Goal: Book appointment/travel/reservation

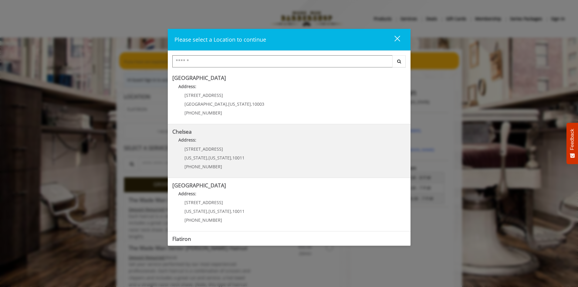
scroll to position [30, 0]
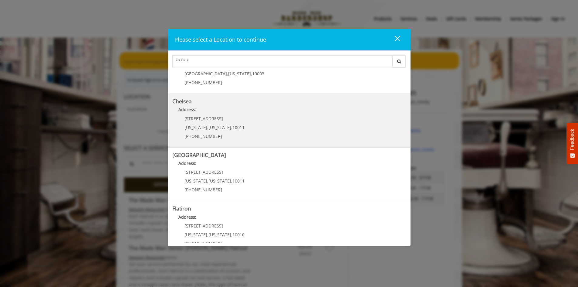
click at [294, 121] on link "Chelsea Address: [STREET_ADDRESS][US_STATE][US_STATE] (917) 639-3902" at bounding box center [289, 120] width 234 height 44
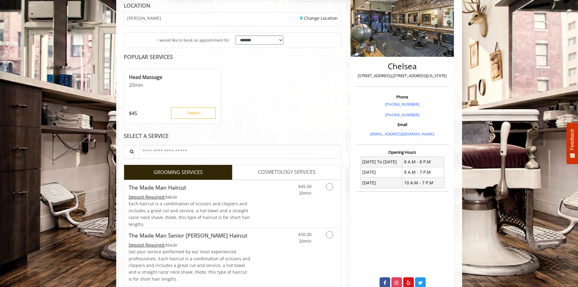
scroll to position [152, 0]
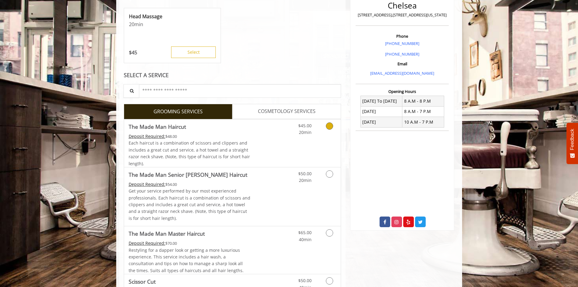
click at [329, 125] on icon "Grooming services" at bounding box center [329, 125] width 7 height 7
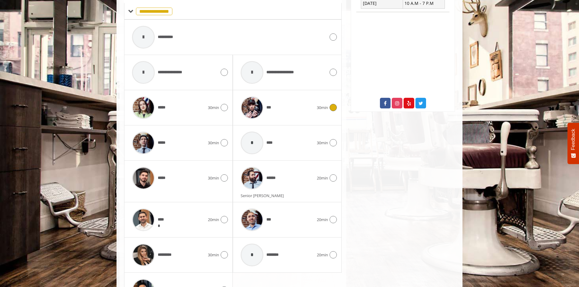
scroll to position [296, 0]
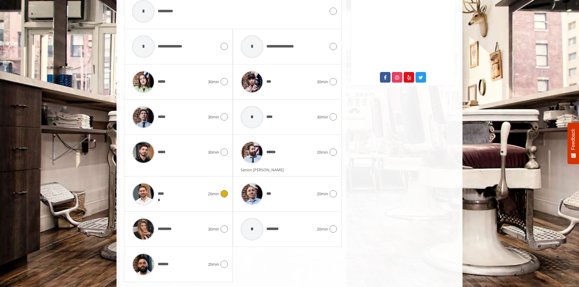
click at [224, 192] on icon at bounding box center [224, 193] width 7 height 7
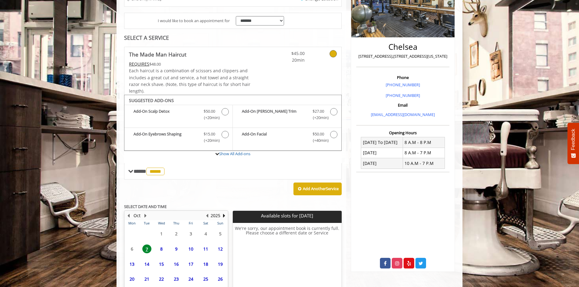
scroll to position [159, 0]
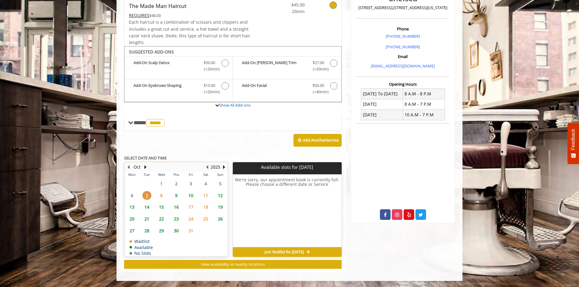
click at [160, 196] on span "8" at bounding box center [161, 195] width 9 height 9
click at [148, 196] on span "7" at bounding box center [146, 195] width 9 height 9
click at [306, 254] on div "Join Waitlist for Tue, Oct 07 2025" at bounding box center [287, 252] width 109 height 10
click at [304, 252] on span "Join Waitlist for Tue, Oct 07 2025" at bounding box center [284, 251] width 39 height 5
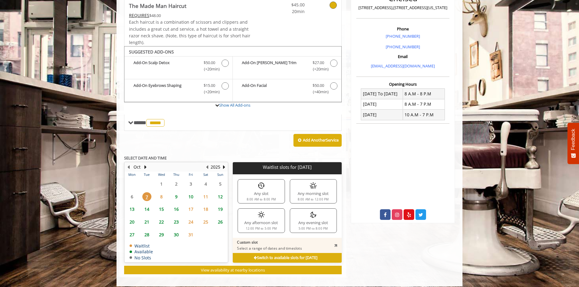
click at [270, 196] on div "Any slot 8:00 AM to 8:00 PM" at bounding box center [261, 191] width 47 height 24
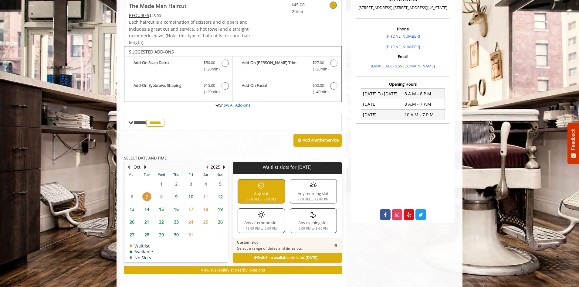
click at [265, 194] on div "Any slot 8:00 AM to 8:00 PM" at bounding box center [261, 191] width 47 height 24
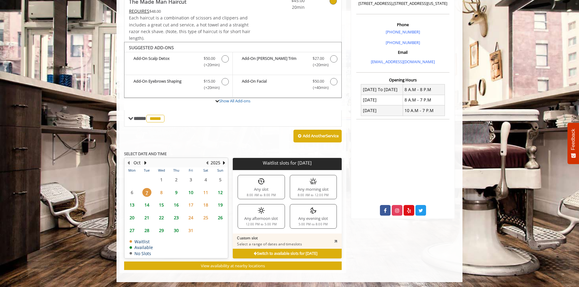
scroll to position [164, 0]
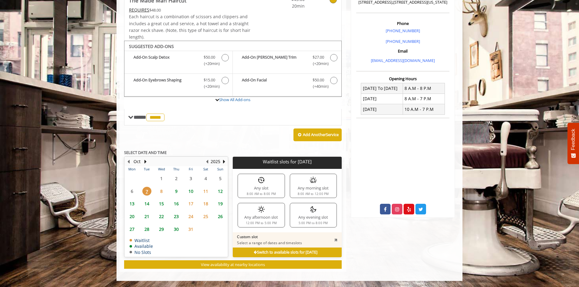
click at [265, 190] on div "Any slot 8:00 AM to 8:00 PM" at bounding box center [261, 186] width 47 height 24
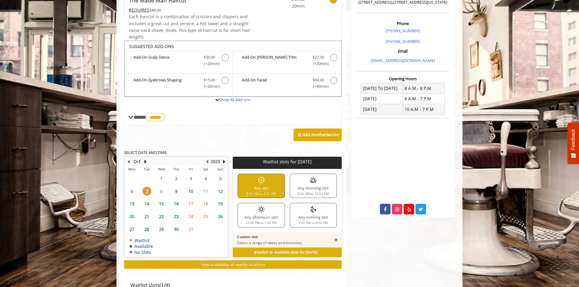
click at [265, 190] on div "Any slot 8:00 AM to 8:00 PM" at bounding box center [261, 186] width 47 height 24
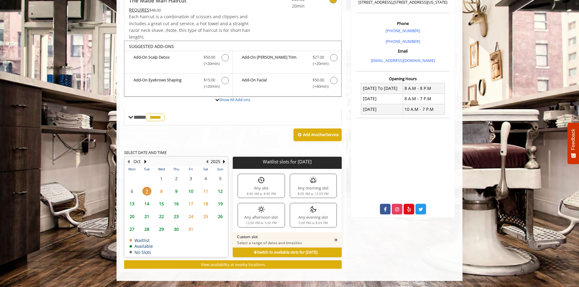
click at [265, 190] on div "Any slot 8:00 AM to 8:00 PM" at bounding box center [261, 186] width 47 height 24
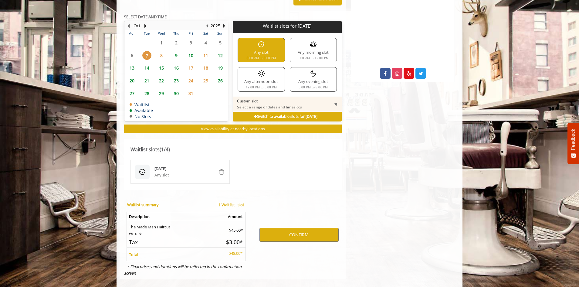
scroll to position [308, 0]
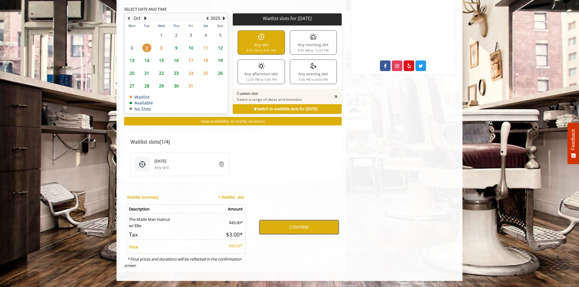
click at [290, 227] on button "CONFIRM" at bounding box center [298, 227] width 79 height 14
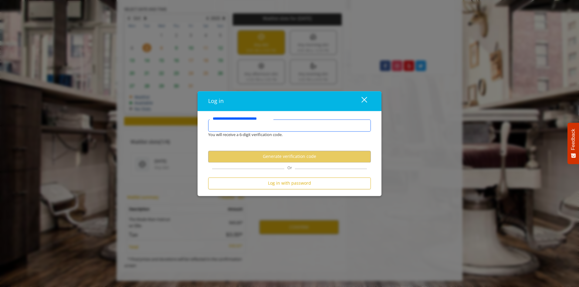
click at [237, 128] on input "**********" at bounding box center [289, 125] width 163 height 12
click at [237, 125] on input "**********" at bounding box center [289, 125] width 163 height 12
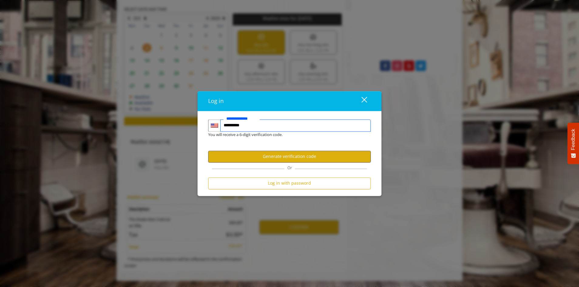
type input "**********"
click at [287, 160] on button "Generate verification code" at bounding box center [289, 156] width 163 height 12
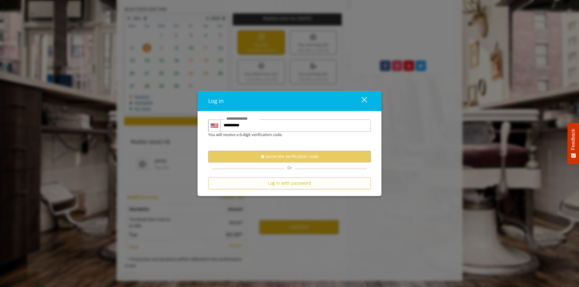
scroll to position [0, 0]
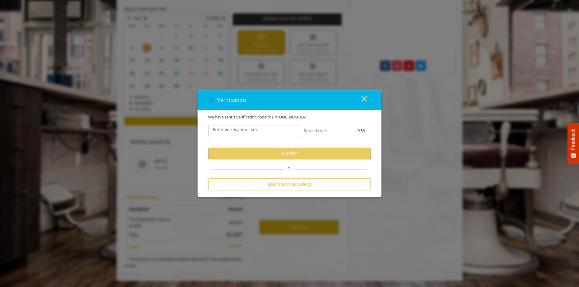
click at [249, 129] on label "Enter verification code" at bounding box center [236, 129] width 52 height 7
click at [249, 129] on input "Enter verification code" at bounding box center [253, 131] width 91 height 12
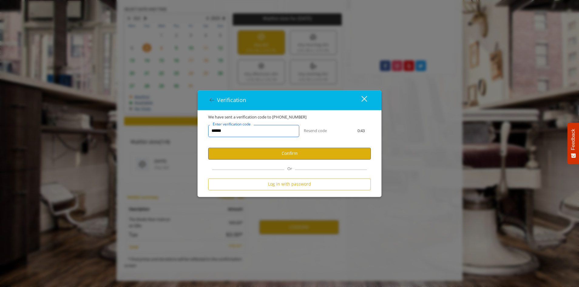
type input "******"
click at [291, 153] on button "Confirm" at bounding box center [289, 153] width 163 height 12
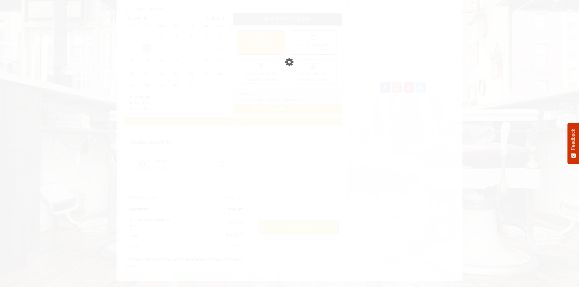
scroll to position [286, 0]
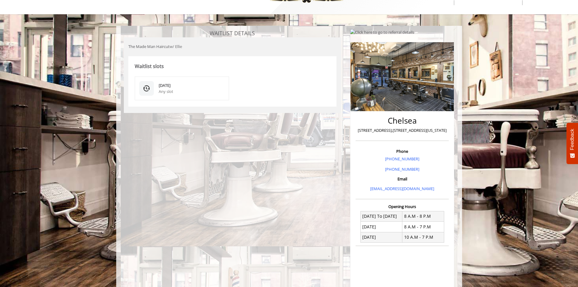
scroll to position [30, 0]
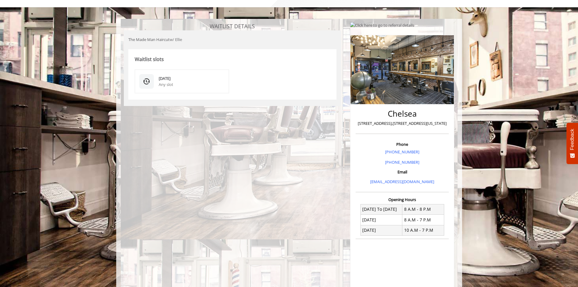
click at [176, 87] on div "Any slot" at bounding box center [192, 84] width 66 height 6
click at [172, 77] on div "Oct 07 2025" at bounding box center [192, 78] width 66 height 6
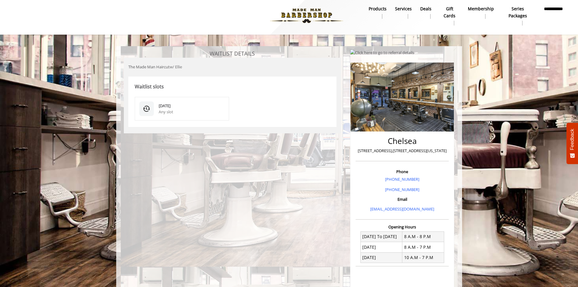
scroll to position [0, 0]
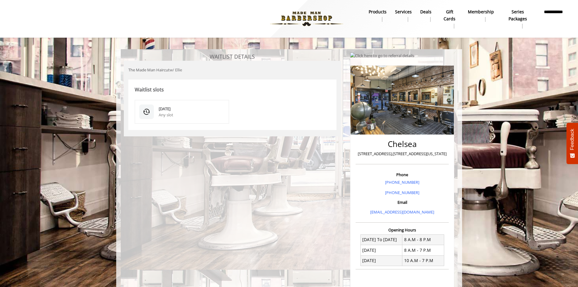
click at [154, 115] on div "Oct 07 2025 Any slot" at bounding box center [182, 112] width 95 height 24
